Goal: Task Accomplishment & Management: Use online tool/utility

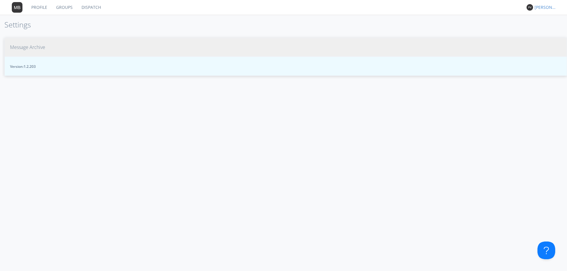
click at [36, 46] on span "Message Archive" at bounding box center [27, 47] width 35 height 7
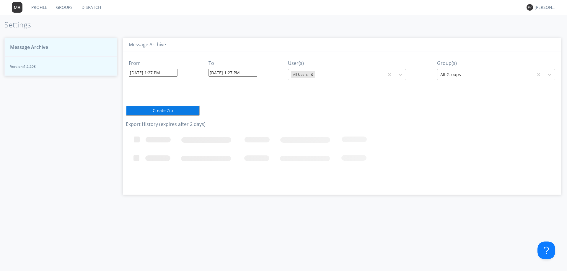
click at [175, 73] on input "09/17/2025 1:27 PM" at bounding box center [153, 73] width 49 height 8
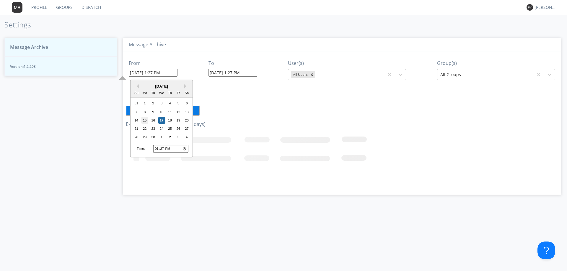
click at [143, 120] on div "15" at bounding box center [144, 120] width 7 height 7
type input "09/15/2025 1:27 PM"
type input "09/17/2025 1:28 PM"
click at [175, 72] on input "09/15/2025 1:27 PM" at bounding box center [153, 73] width 49 height 8
click at [156, 148] on input "13:27" at bounding box center [170, 149] width 35 height 8
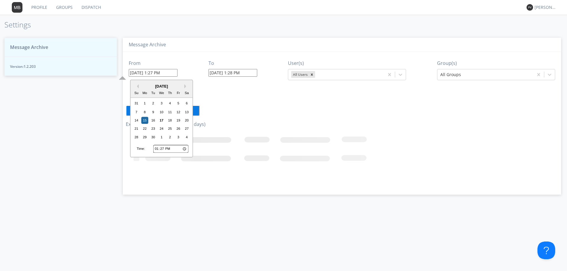
type input "23:27"
type input "09/15/2025 11:27 PM"
type input "23:00"
type input "09/15/2025 11:00 PM"
type input "11:00"
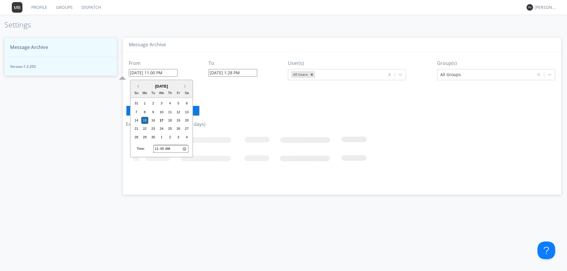
type input "09/15/2025 11:00 AM"
click at [254, 73] on input "09/17/2025 1:28 PM" at bounding box center [232, 73] width 49 height 8
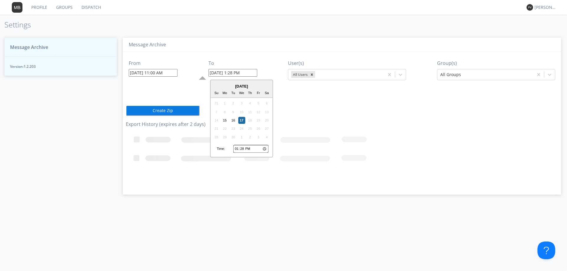
click at [236, 148] on input "13:28" at bounding box center [250, 149] width 35 height 8
type input "23:28"
type input "09/17/2025 11:28 PM"
type input "23:03"
type input "09/17/2025 11:03 PM"
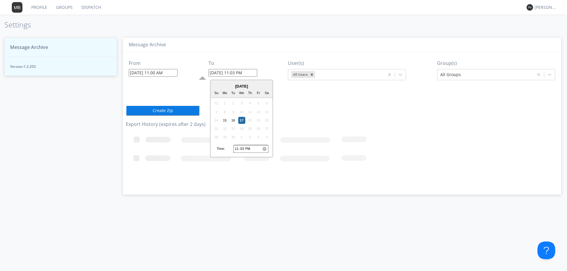
type input "23:30"
click at [226, 121] on div "15" at bounding box center [224, 120] width 7 height 7
type input "09/15/2025 11:30 PM"
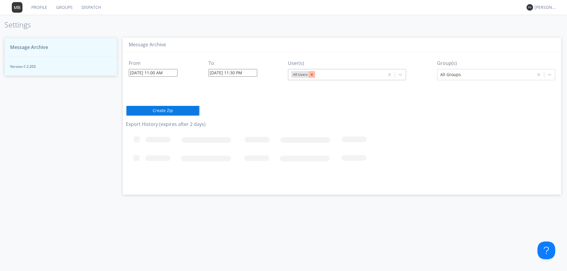
click at [280, 76] on icon "Remove All Users" at bounding box center [312, 75] width 4 height 4
click at [280, 75] on icon at bounding box center [401, 75] width 4 height 2
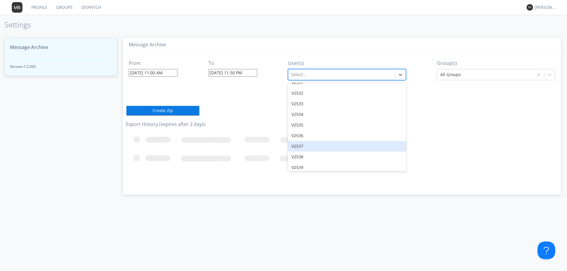
scroll to position [6602, 0]
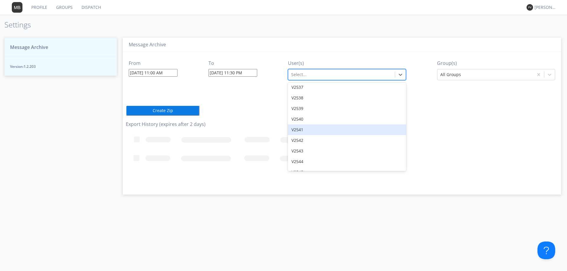
click at [280, 125] on div "V2541" at bounding box center [347, 130] width 118 height 11
click at [280, 75] on icon at bounding box center [549, 75] width 6 height 6
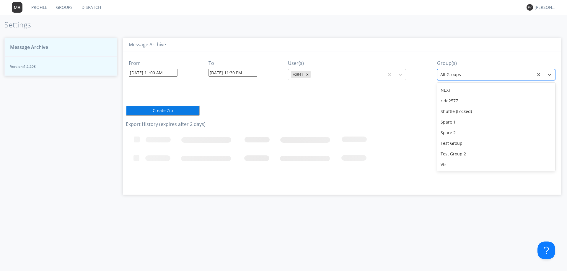
scroll to position [52, 0]
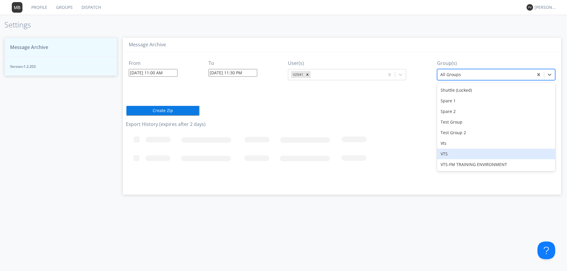
click at [280, 156] on div "VTS" at bounding box center [496, 154] width 118 height 11
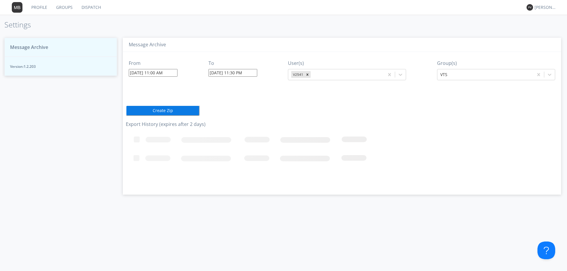
click at [175, 112] on button "Create Zip" at bounding box center [163, 110] width 74 height 11
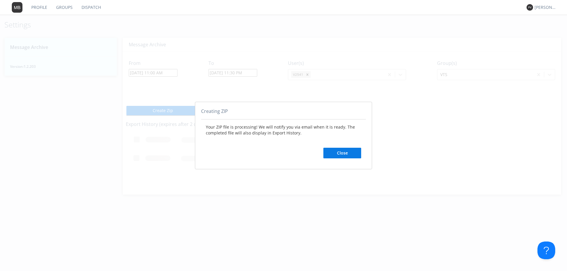
click at [280, 148] on button "Close" at bounding box center [342, 153] width 38 height 11
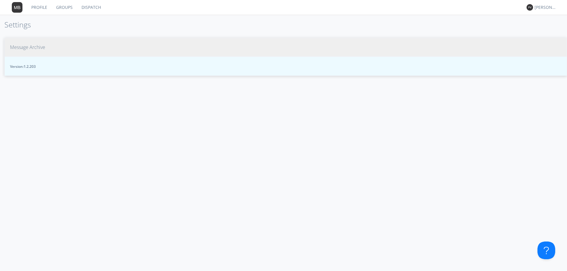
click at [32, 44] on span "Message Archive" at bounding box center [27, 47] width 35 height 7
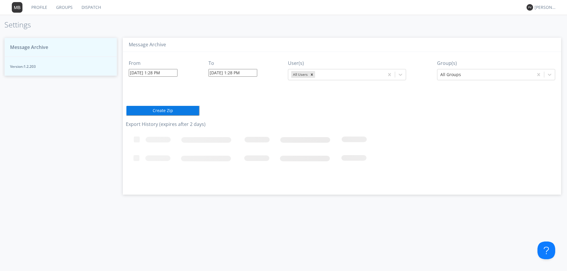
click at [494, 143] on div "Loading..." at bounding box center [342, 160] width 432 height 61
click at [452, 141] on div "Loading..." at bounding box center [342, 160] width 432 height 61
drag, startPoint x: 406, startPoint y: 143, endPoint x: 407, endPoint y: 149, distance: 6.6
click at [406, 143] on icon "Loading..." at bounding box center [288, 159] width 325 height 59
drag, startPoint x: 405, startPoint y: 174, endPoint x: 398, endPoint y: 172, distance: 6.8
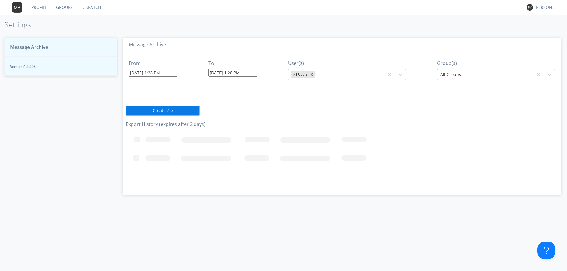
click at [403, 175] on icon "Loading..." at bounding box center [288, 159] width 325 height 59
drag, startPoint x: 395, startPoint y: 140, endPoint x: 388, endPoint y: 136, distance: 7.5
click at [389, 136] on icon "Loading..." at bounding box center [288, 159] width 325 height 59
click at [317, 116] on div "From [DATE] 1:28 PM To [DATE] 1:28 PM User(s) All Users Group(s) All Groups Cre…" at bounding box center [342, 121] width 432 height 138
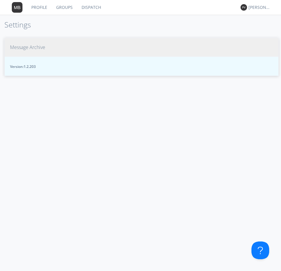
click at [35, 46] on span "Message Archive" at bounding box center [27, 47] width 35 height 7
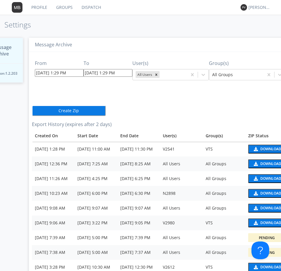
click at [263, 149] on div "Download" at bounding box center [270, 149] width 21 height 4
